Goal: Navigation & Orientation: Find specific page/section

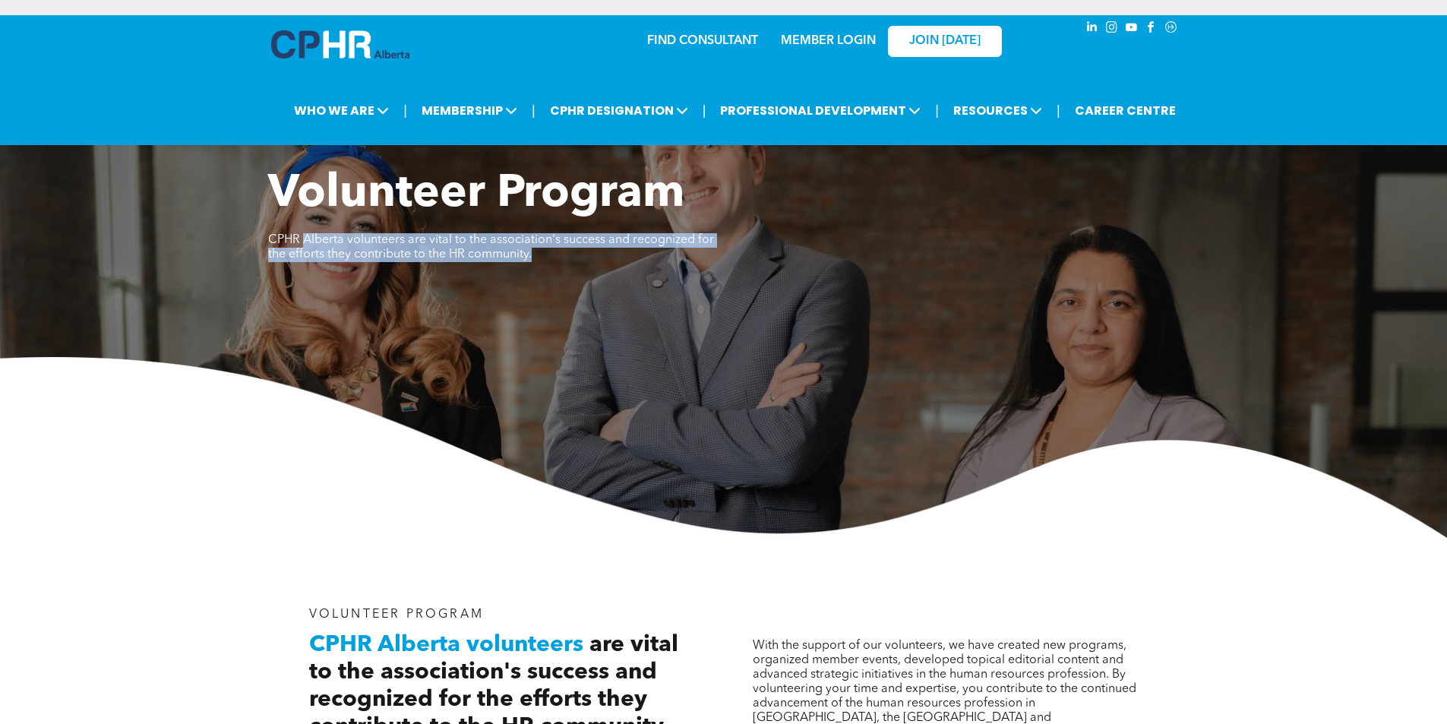
drag, startPoint x: 306, startPoint y: 246, endPoint x: 677, endPoint y: 260, distance: 371.0
click at [674, 258] on p "CPHR Alberta volunteers are vital to the association's success and recognized f…" at bounding box center [496, 247] width 456 height 29
click at [678, 261] on p "CPHR Alberta volunteers are vital to the association's success and recognized f…" at bounding box center [496, 247] width 456 height 29
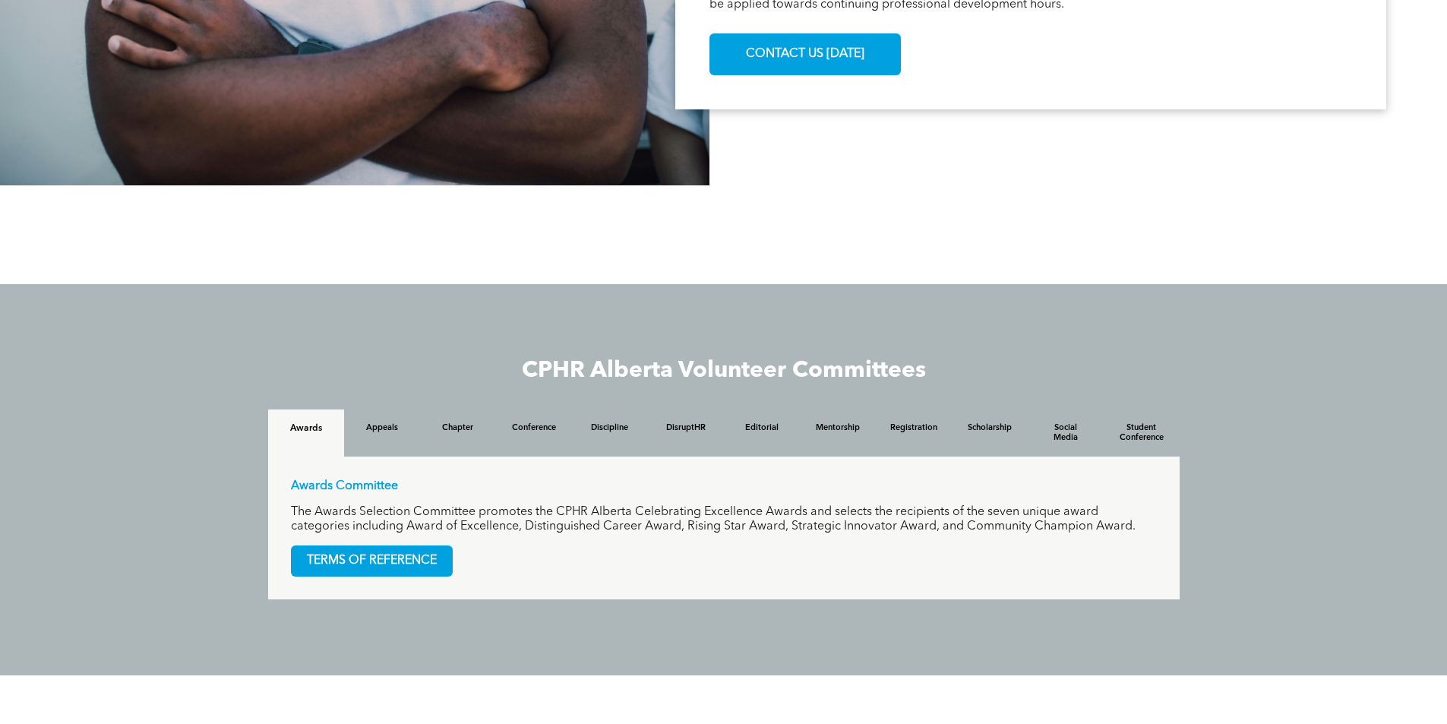
scroll to position [1216, 0]
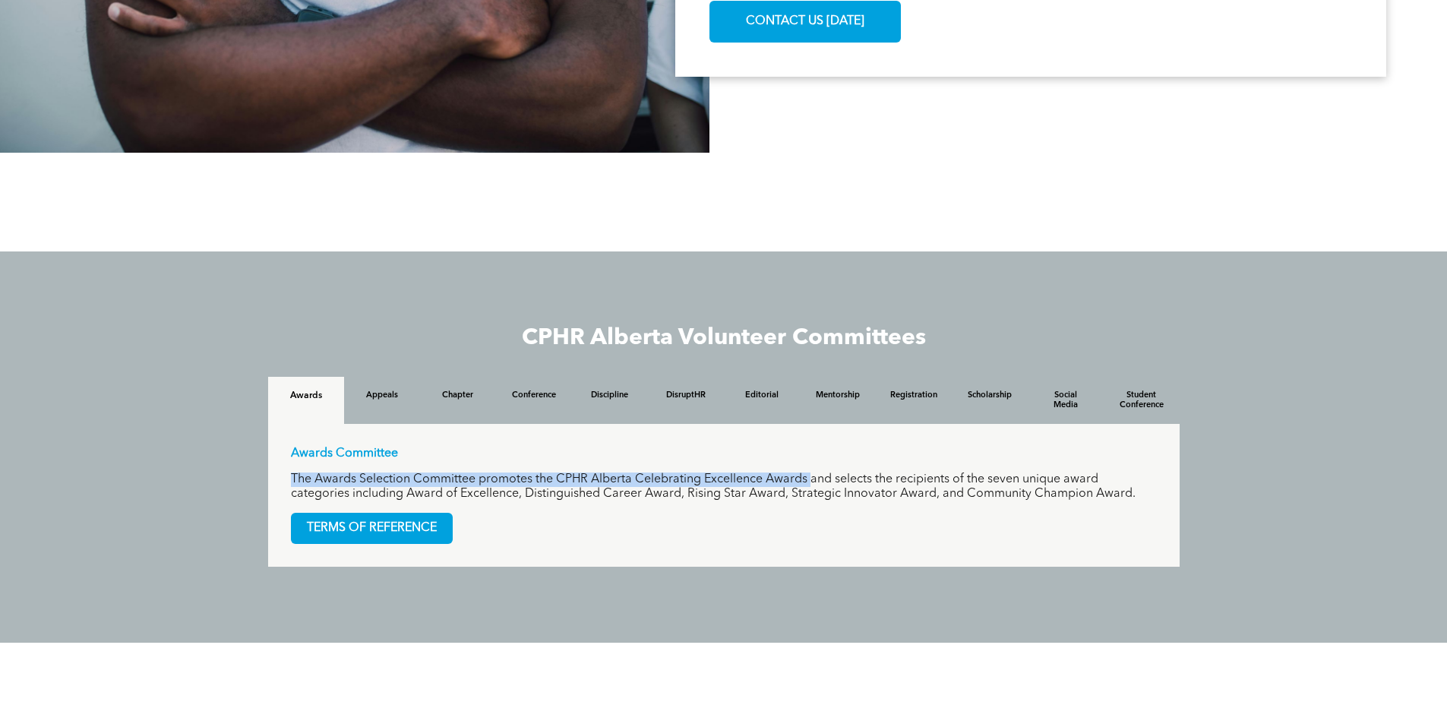
drag, startPoint x: 288, startPoint y: 480, endPoint x: 810, endPoint y: 472, distance: 522.0
click at [810, 472] on div "Awards Committee The Awards Selection Committee promotes the CPHR Alberta Celeb…" at bounding box center [724, 495] width 912 height 143
click at [810, 472] on div "Awards Committee The Awards Selection Committee promotes the CPHR Alberta Celeb…" at bounding box center [724, 474] width 866 height 55
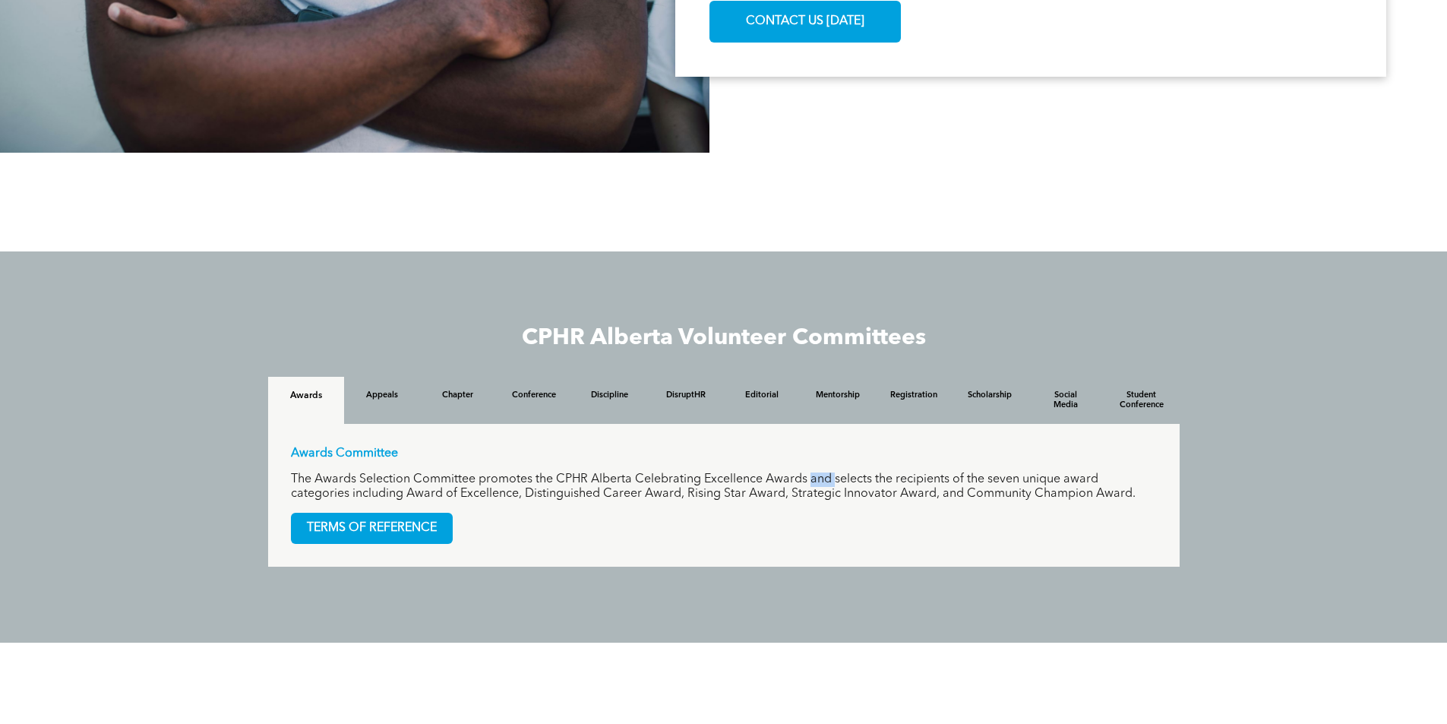
click at [810, 472] on div "Awards Committee The Awards Selection Committee promotes the CPHR Alberta Celeb…" at bounding box center [724, 474] width 866 height 55
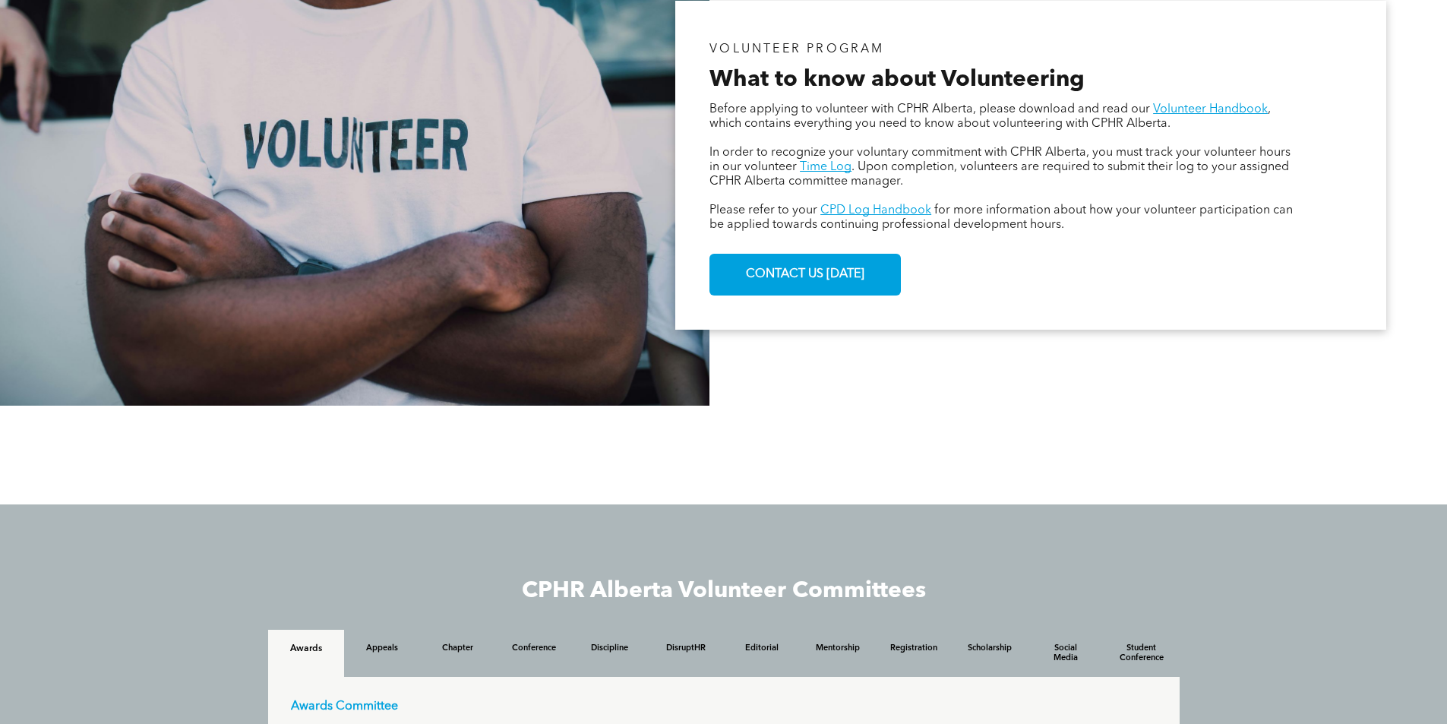
scroll to position [912, 0]
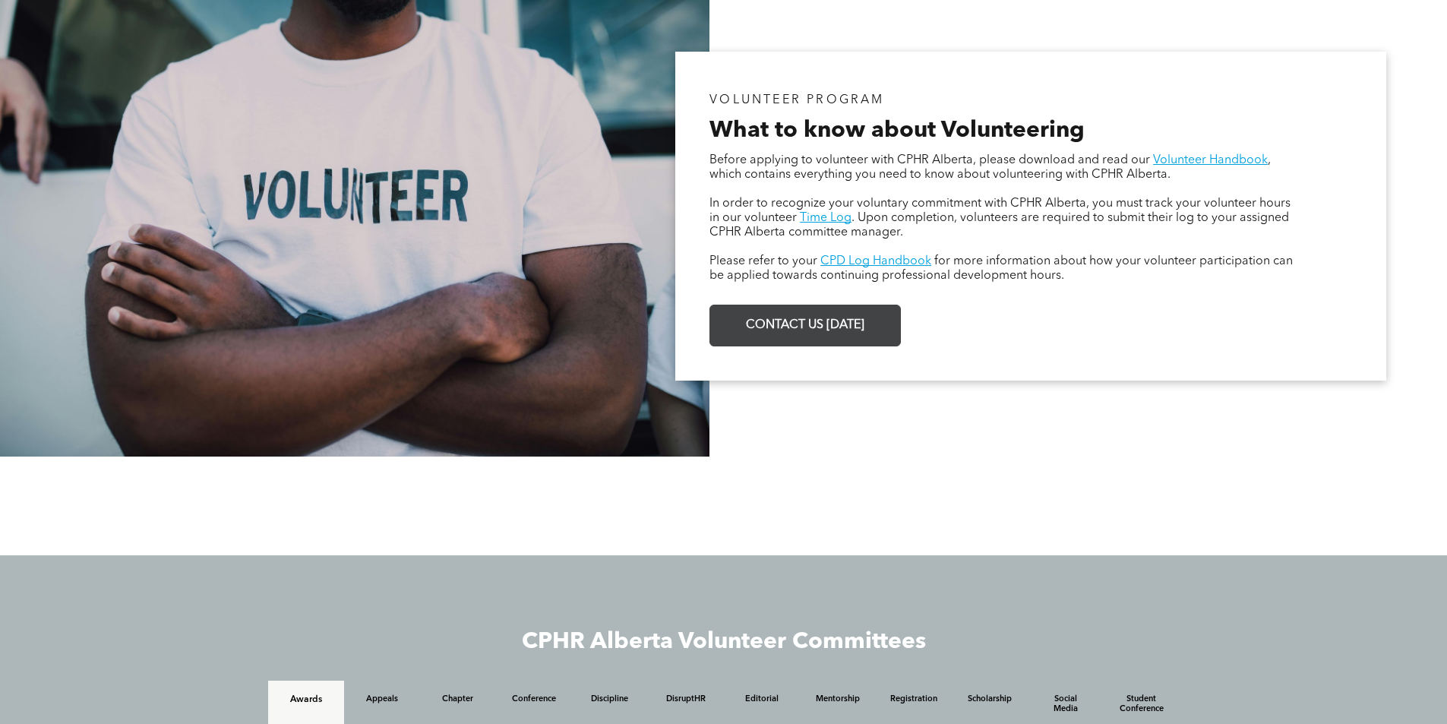
click at [844, 342] on link "CONTACT US TODAY" at bounding box center [805, 326] width 191 height 42
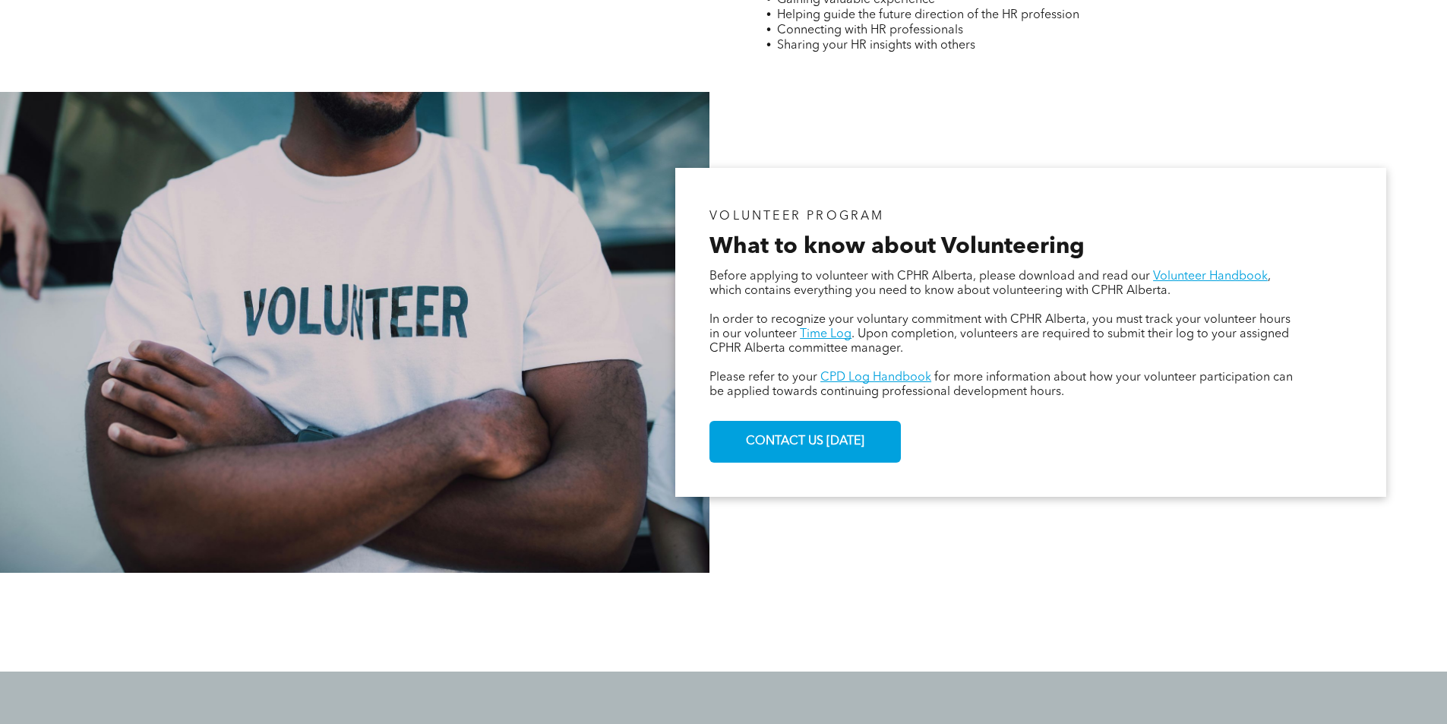
scroll to position [760, 0]
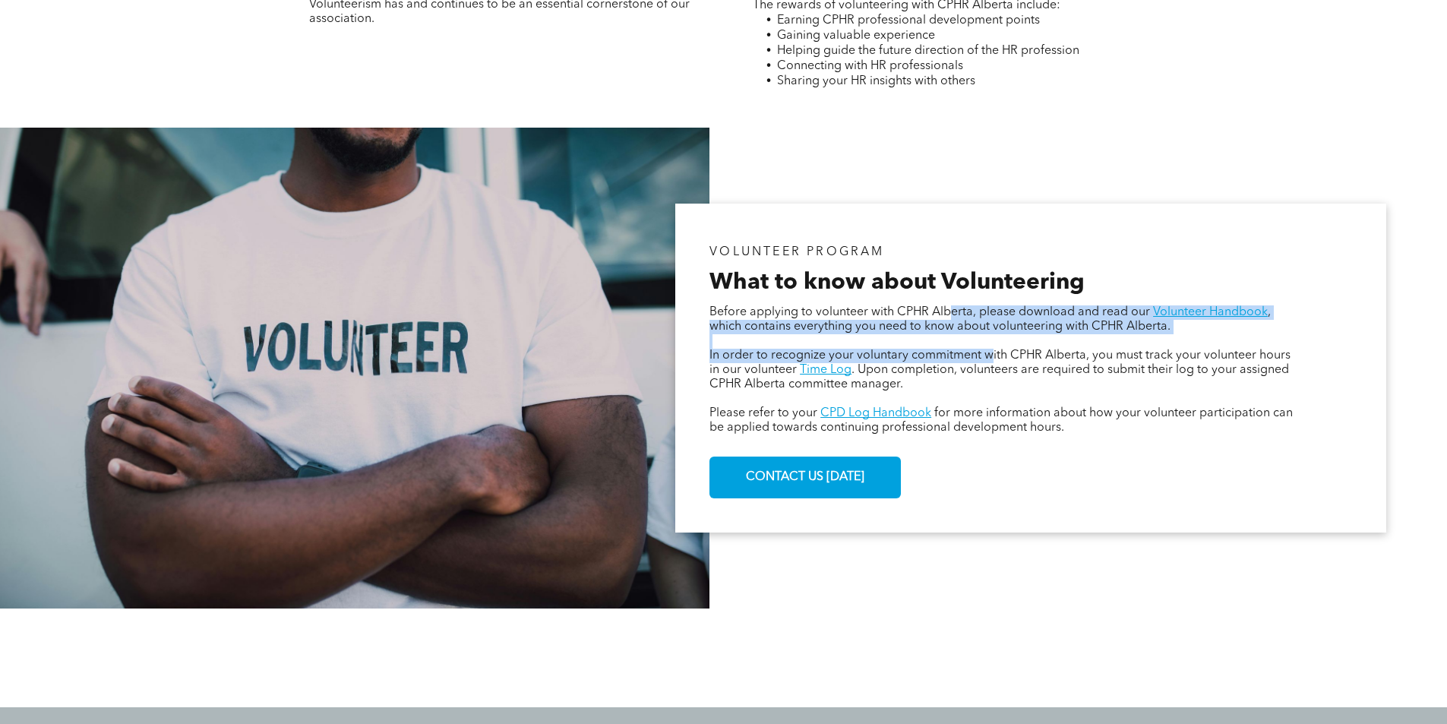
drag, startPoint x: 956, startPoint y: 309, endPoint x: 997, endPoint y: 362, distance: 67.2
click at [996, 362] on div "Before applying to volunteer with CPHR Alberta, please download and read our Vo…" at bounding box center [1005, 370] width 590 height 133
click at [997, 362] on span "In order to recognize your voluntary commitment with CPHR Alberta, you must tra…" at bounding box center [1000, 362] width 581 height 27
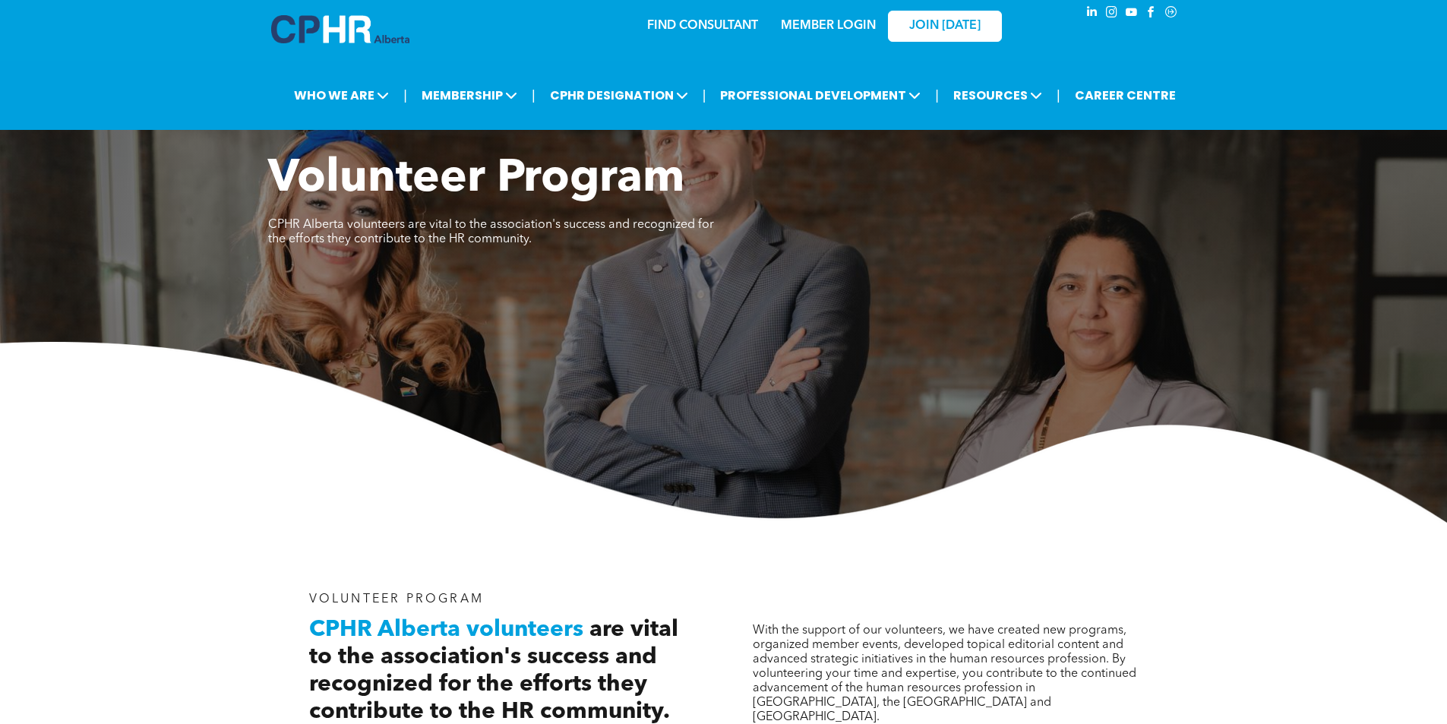
scroll to position [0, 0]
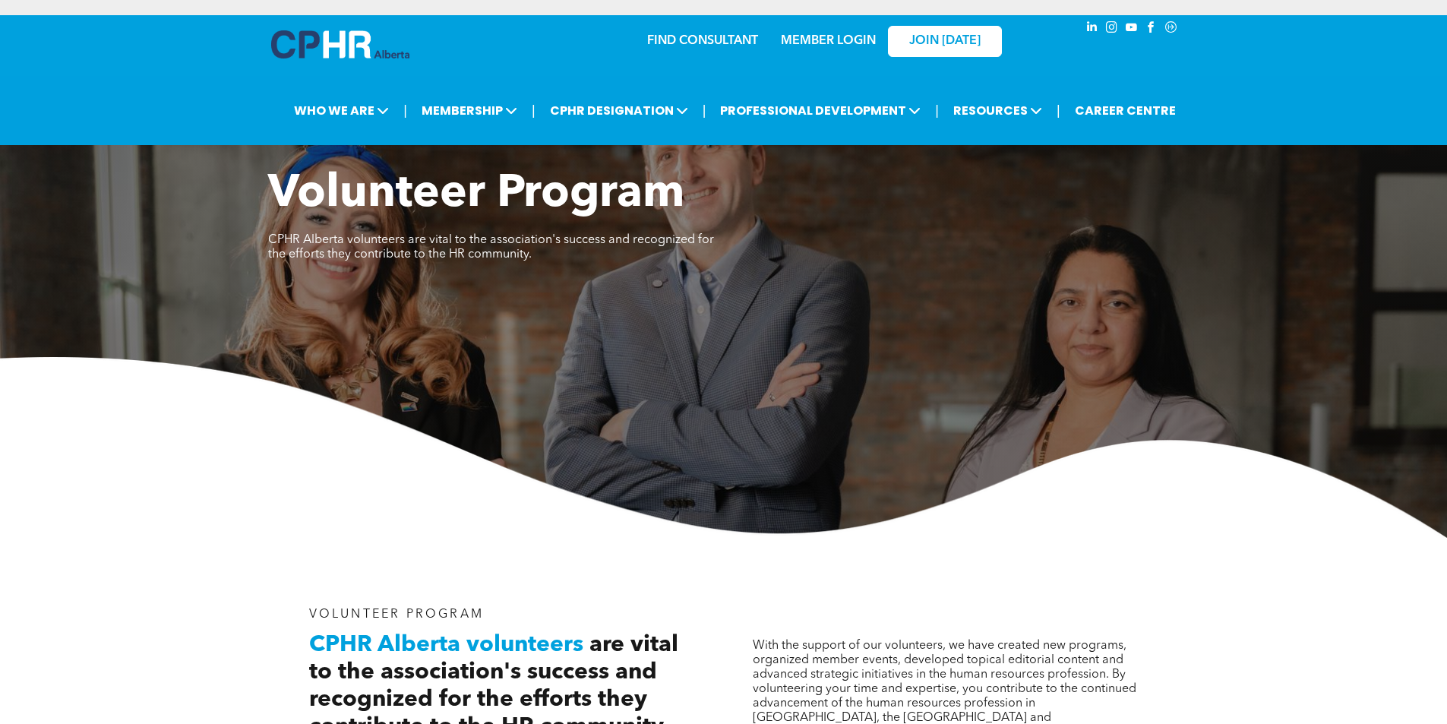
click at [371, 49] on img at bounding box center [340, 44] width 138 height 28
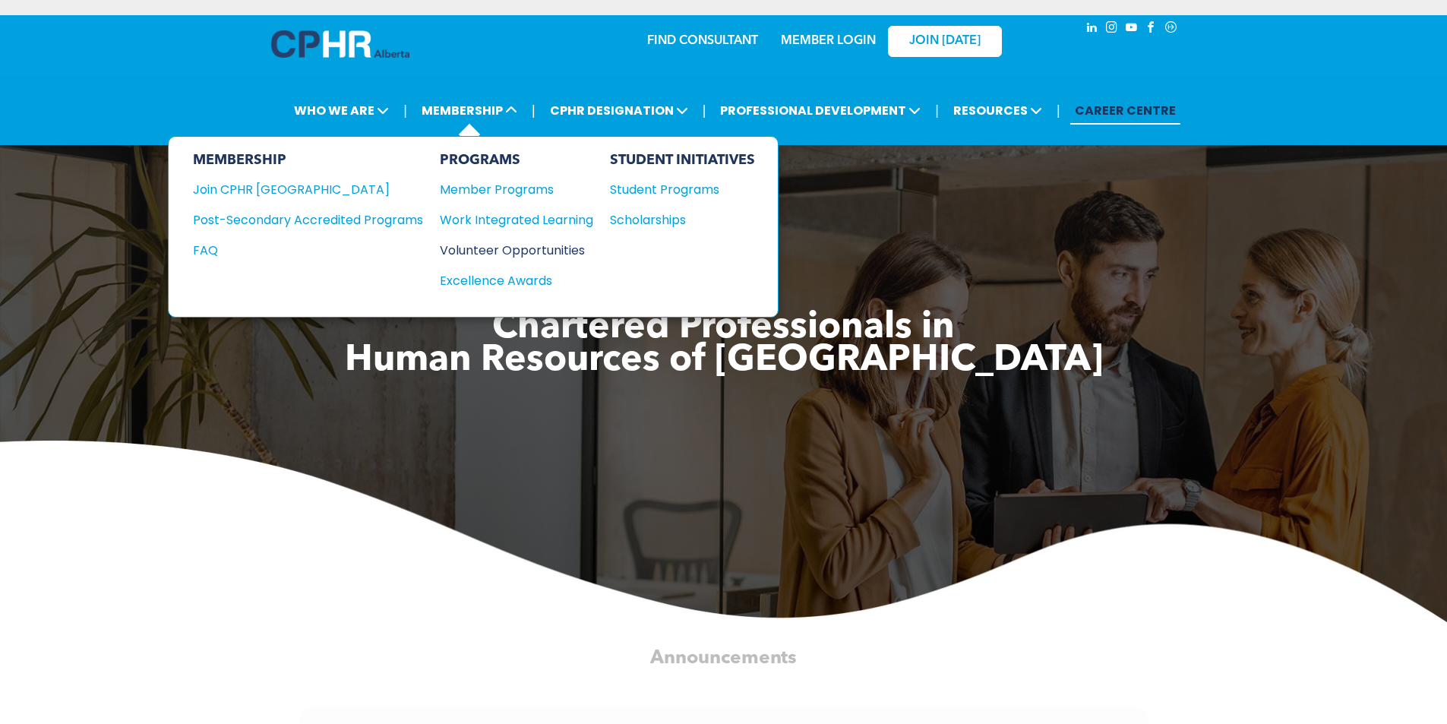
click at [546, 258] on div "Volunteer Opportunities" at bounding box center [509, 250] width 138 height 19
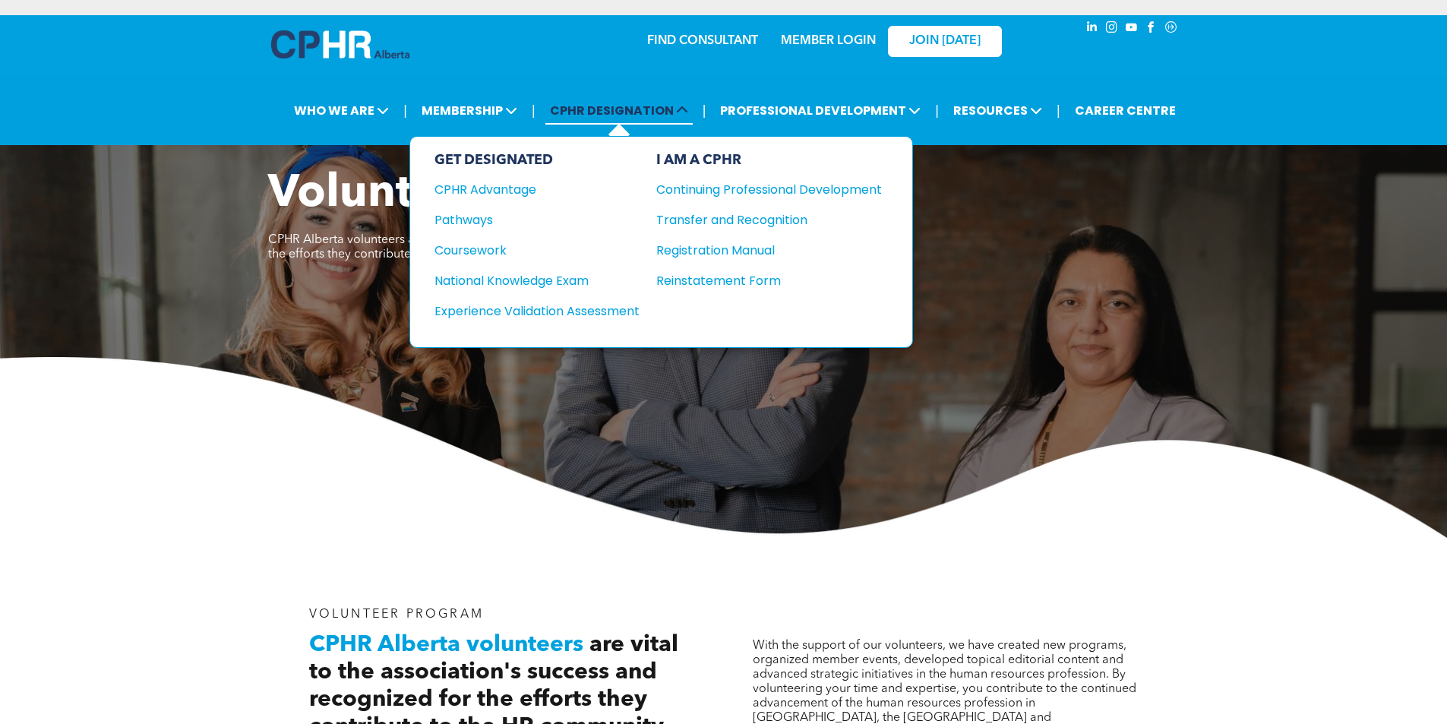
click at [659, 112] on span "CPHR DESIGNATION" at bounding box center [619, 110] width 147 height 28
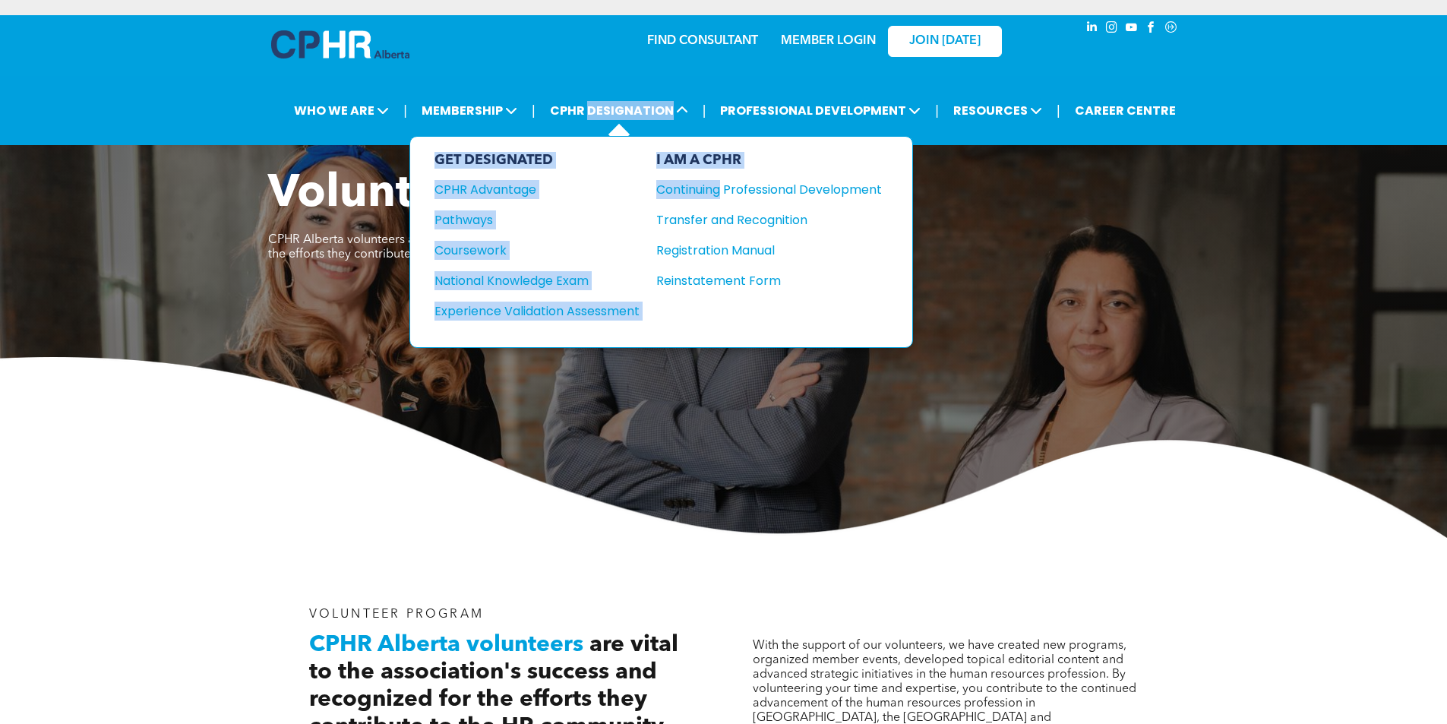
drag, startPoint x: 659, startPoint y: 112, endPoint x: 691, endPoint y: 178, distance: 73.7
click at [691, 128] on li "CPHR DESIGNATION GET DESIGNATED CPHR Advantage Pathways Coursework National Kno…" at bounding box center [619, 111] width 155 height 36
click at [792, 190] on div "Continuing Professional Development" at bounding box center [757, 189] width 203 height 19
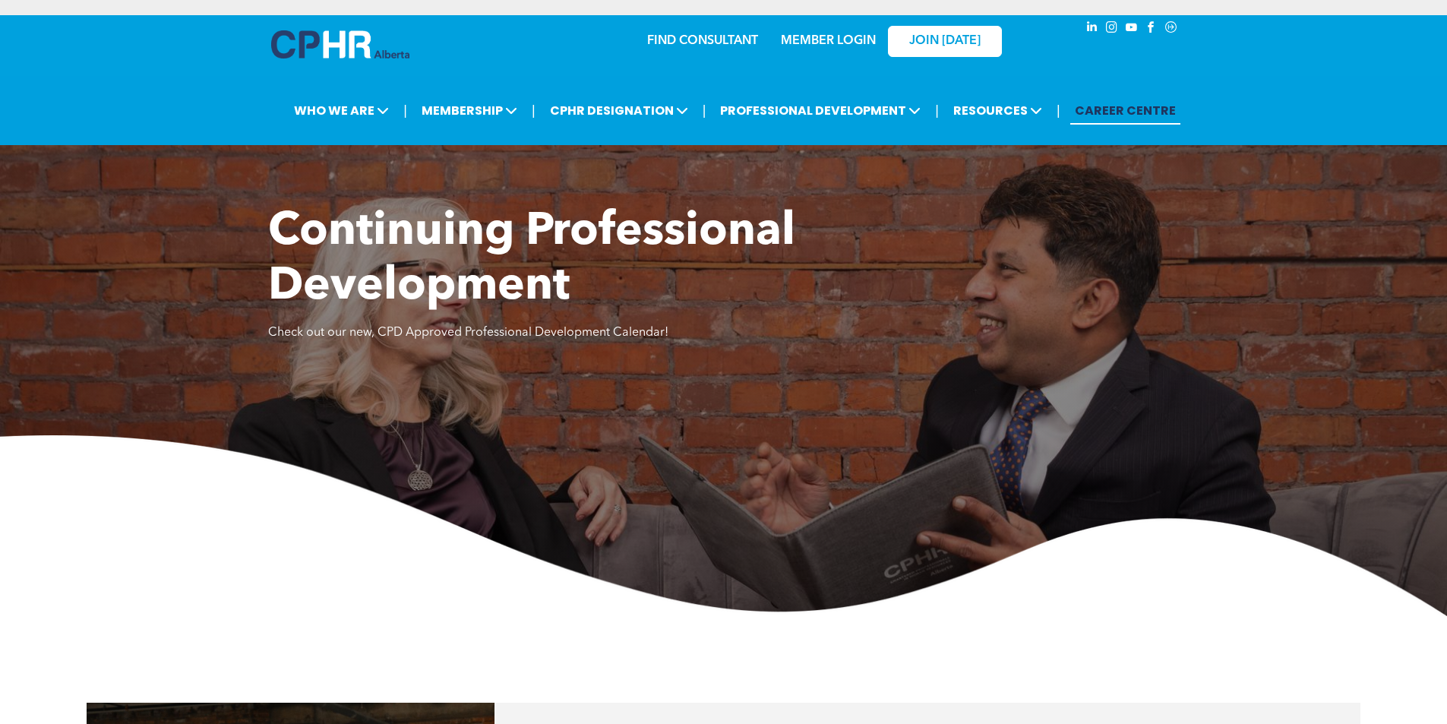
click at [1123, 107] on link "CAREER CENTRE" at bounding box center [1126, 110] width 110 height 28
